Goal: Task Accomplishment & Management: Manage account settings

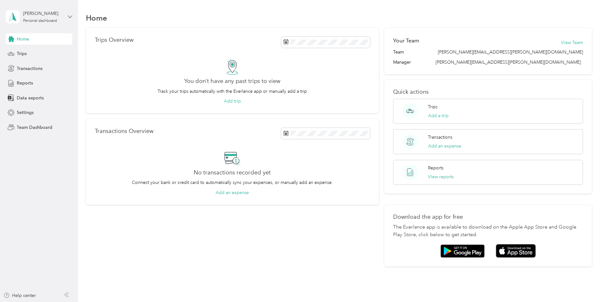
click at [71, 15] on icon at bounding box center [70, 17] width 4 height 4
click at [39, 49] on div "Team dashboard" at bounding box center [28, 51] width 34 height 7
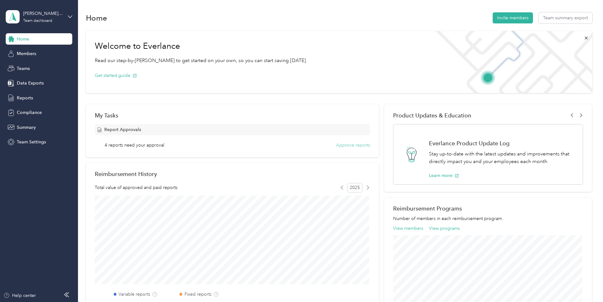
click at [351, 144] on button "Approve reports" at bounding box center [353, 145] width 34 height 7
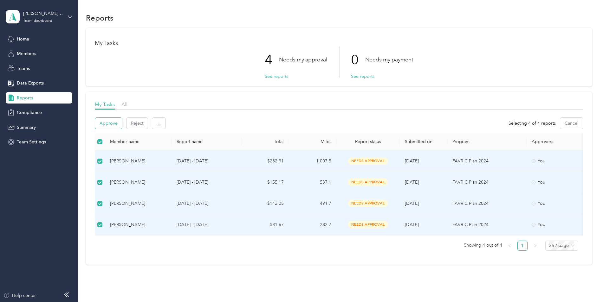
click at [111, 126] on button "Approve" at bounding box center [108, 123] width 27 height 11
